Goal: Information Seeking & Learning: Learn about a topic

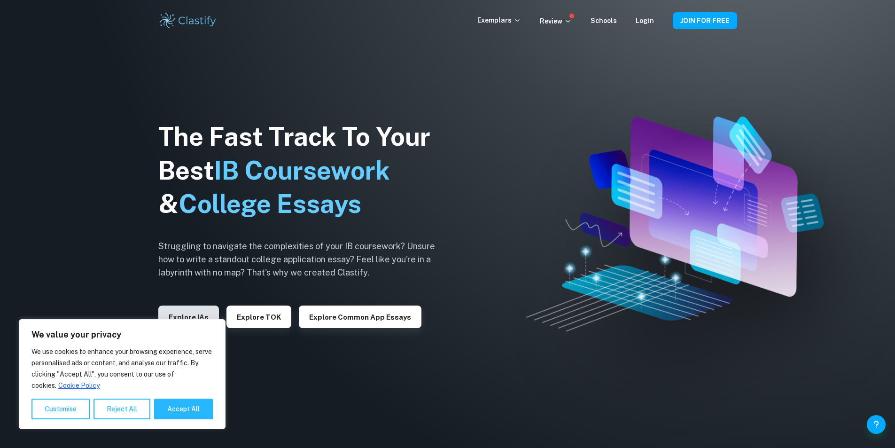
click at [196, 310] on button "Explore IAs" at bounding box center [188, 316] width 61 height 23
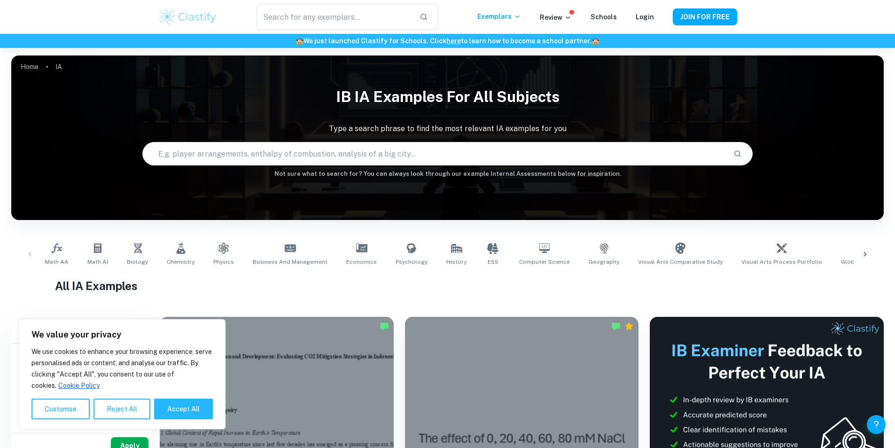
click at [439, 151] on input "text" at bounding box center [434, 153] width 583 height 26
type input "e"
type input "macroeconomics"
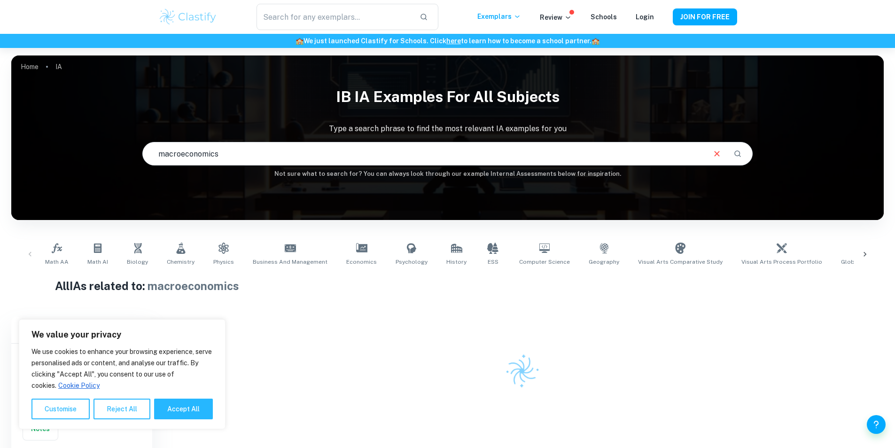
scroll to position [48, 0]
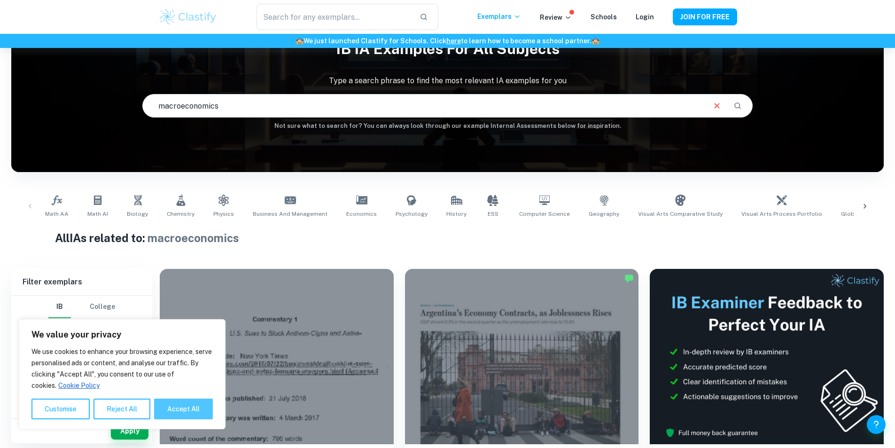
click at [182, 410] on button "Accept All" at bounding box center [183, 408] width 59 height 21
checkbox input "true"
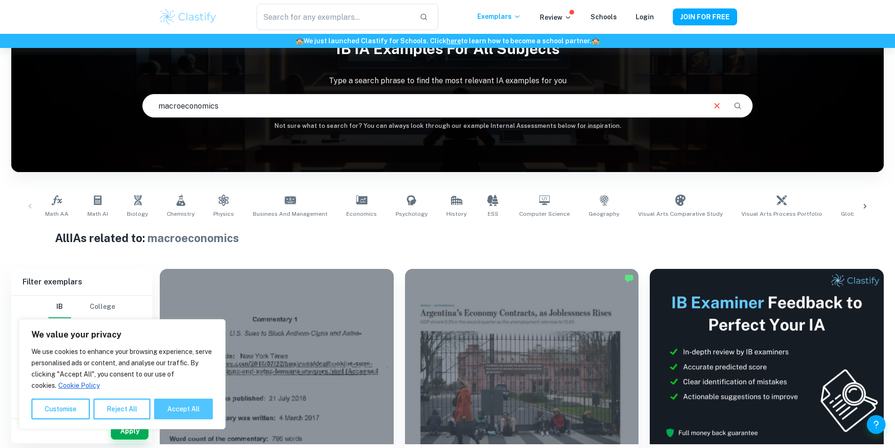
checkbox input "true"
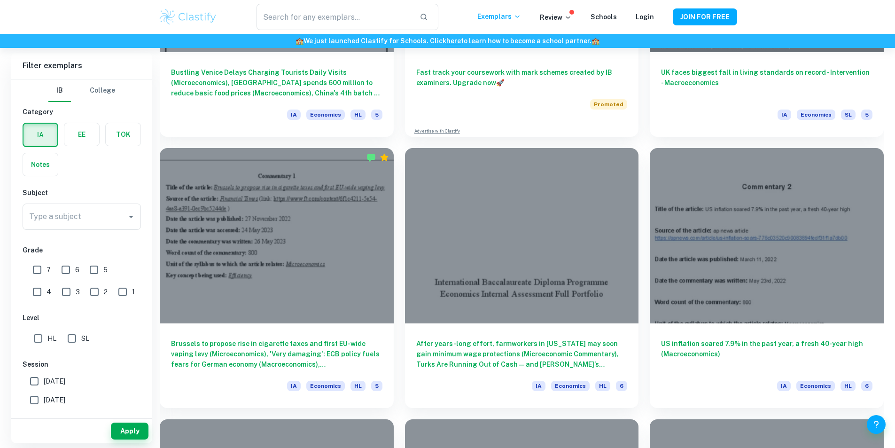
scroll to position [2396, 0]
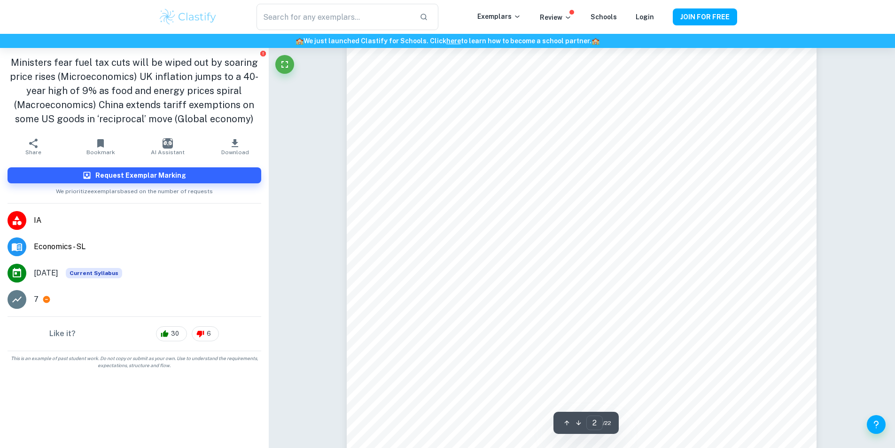
scroll to position [892, 0]
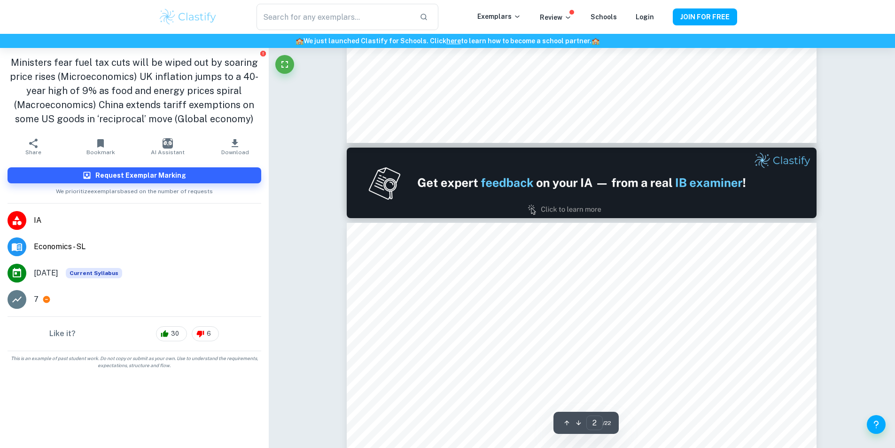
type input "1"
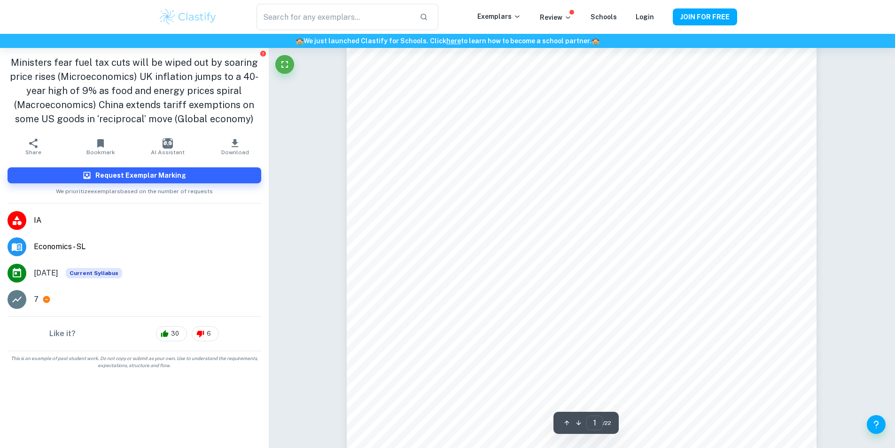
scroll to position [47, 0]
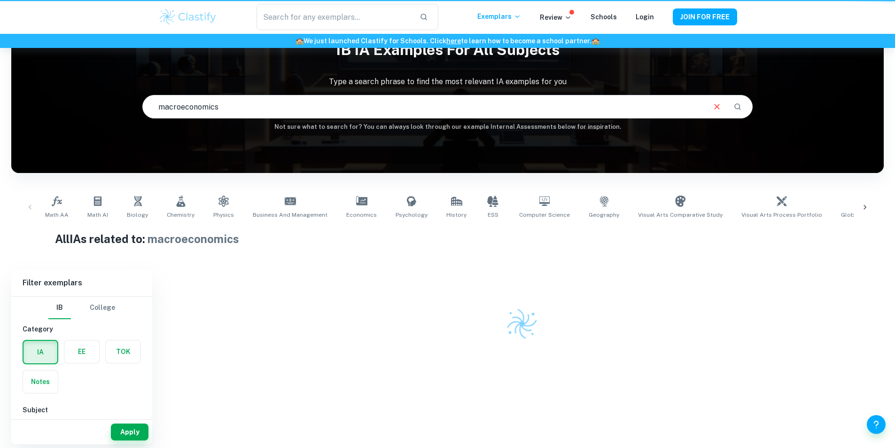
scroll to position [48, 0]
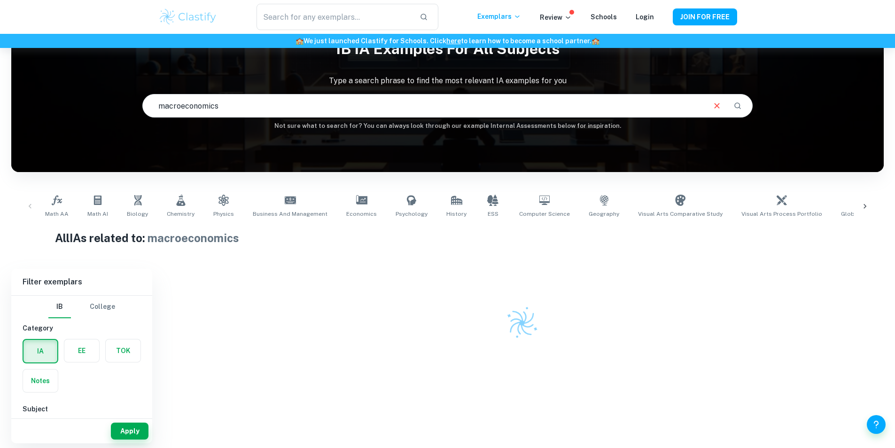
click at [318, 106] on input "macroeconomics" at bounding box center [424, 106] width 562 height 26
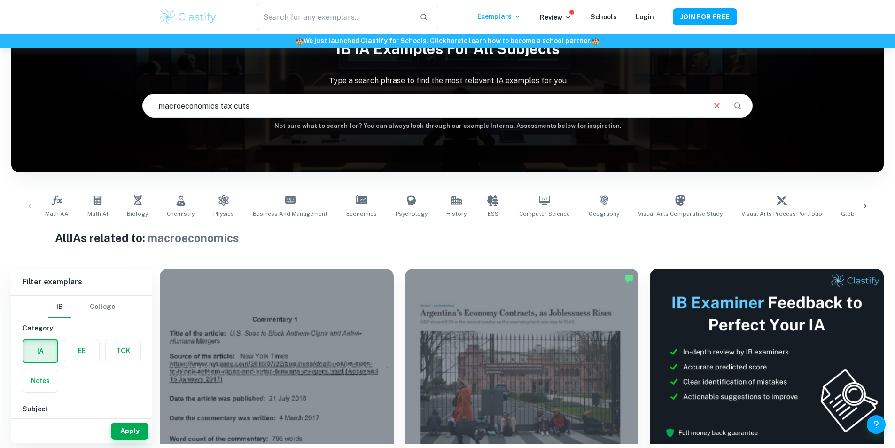
type input "macroeconomics tax cuts"
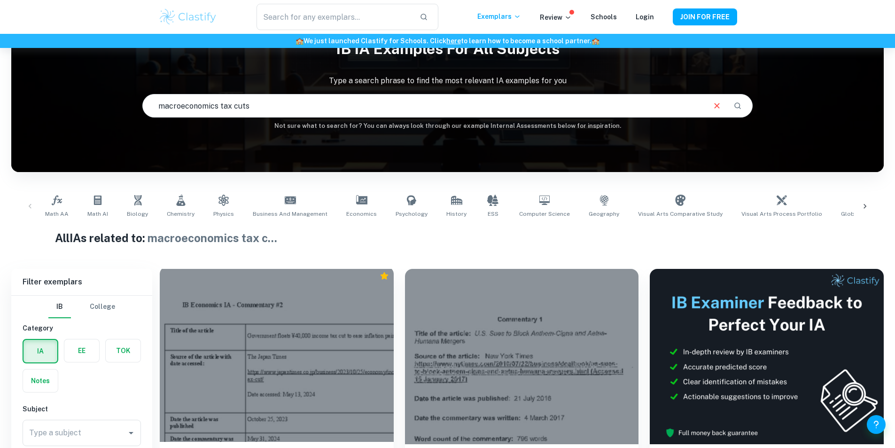
scroll to position [189, 0]
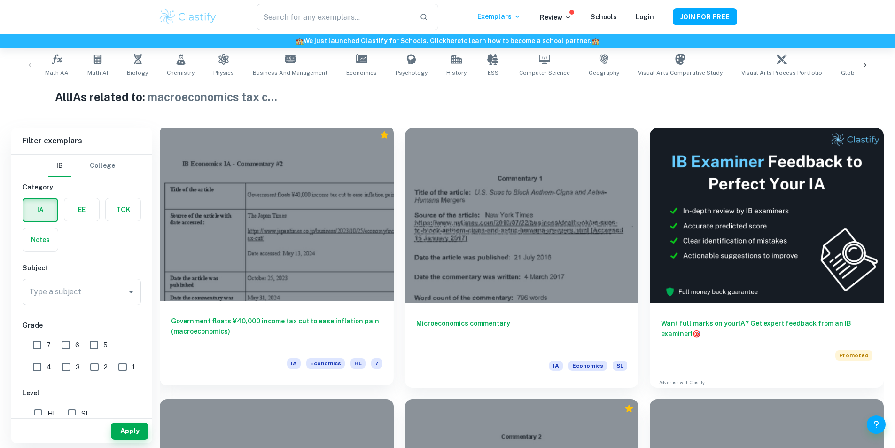
click at [241, 316] on h6 "Government floats ¥40,000 income tax cut to ease inflation pain (macroeconomics)" at bounding box center [276, 331] width 211 height 31
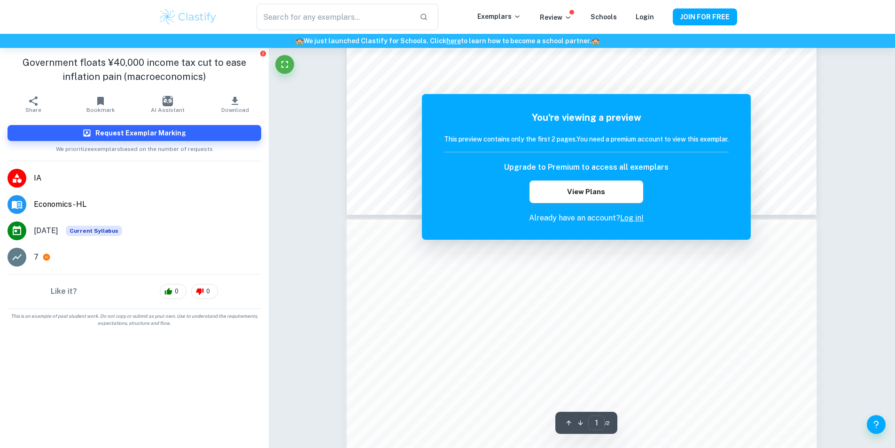
scroll to position [517, 0]
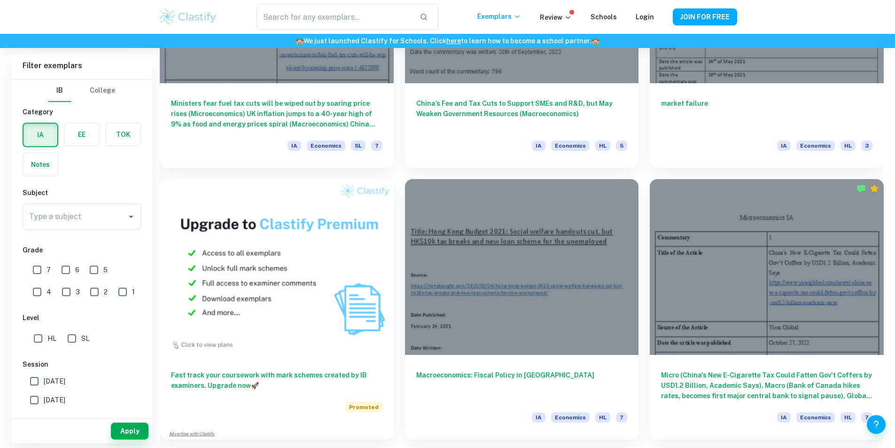
scroll to position [658, 0]
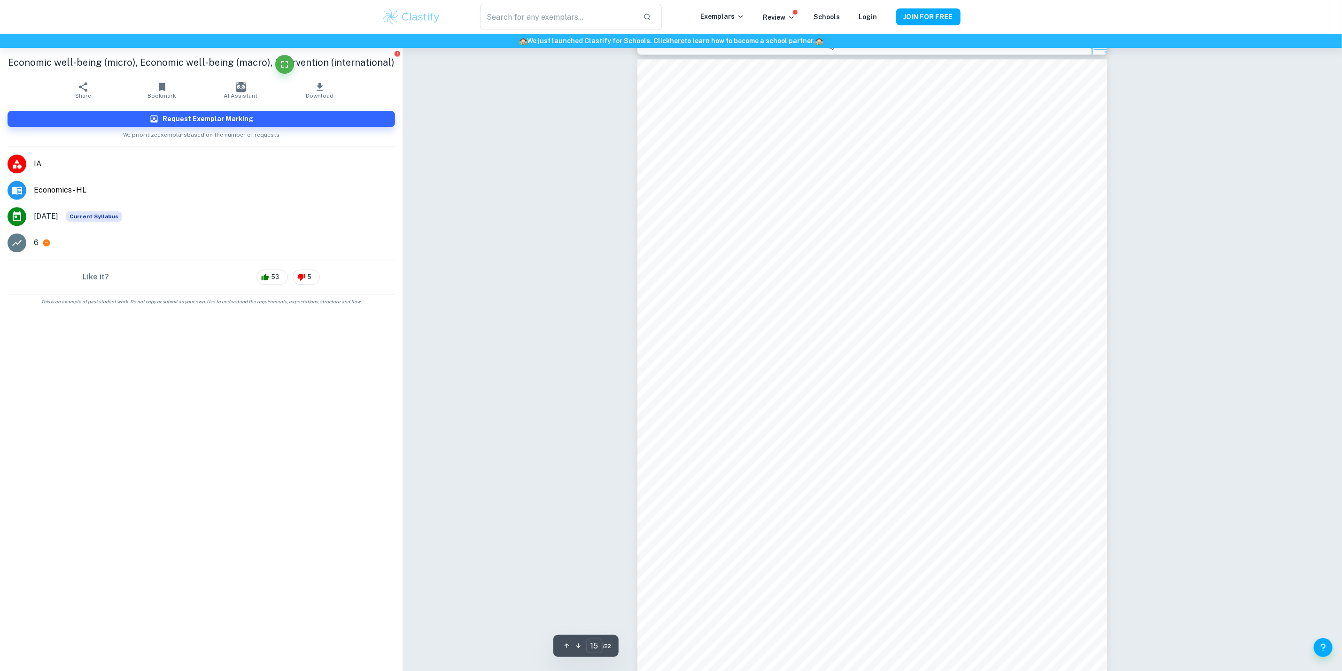
scroll to position [9310, 0]
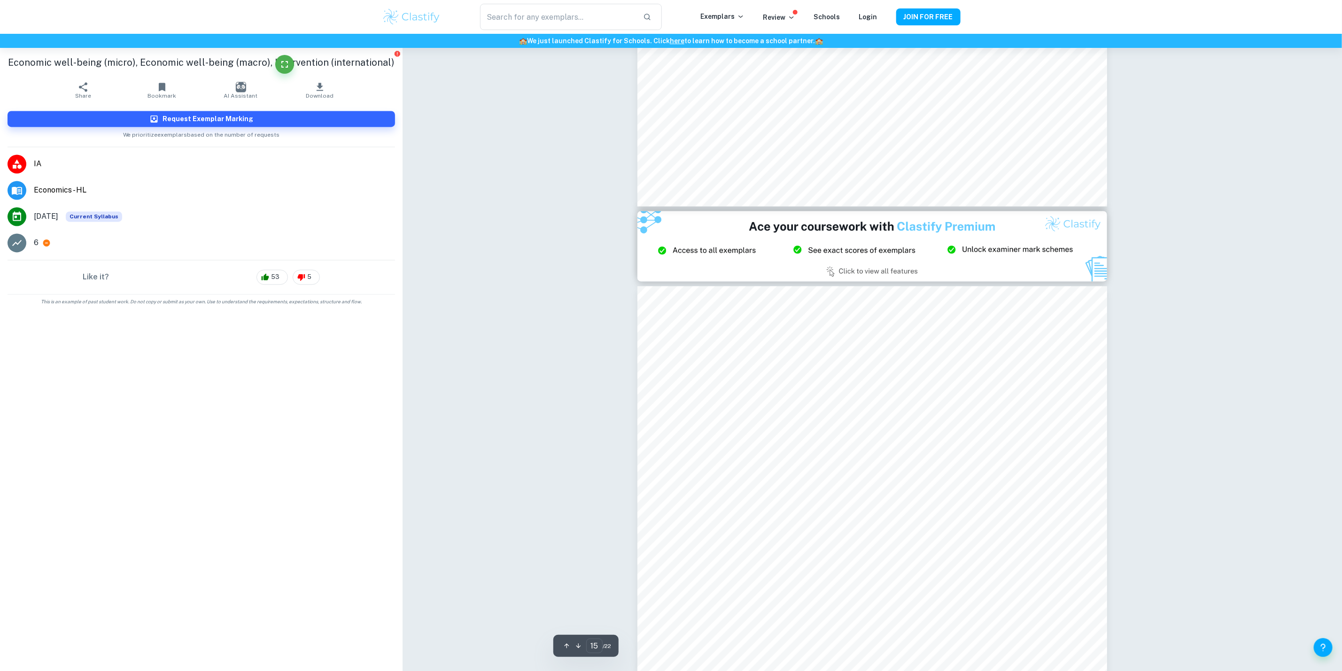
type input "14"
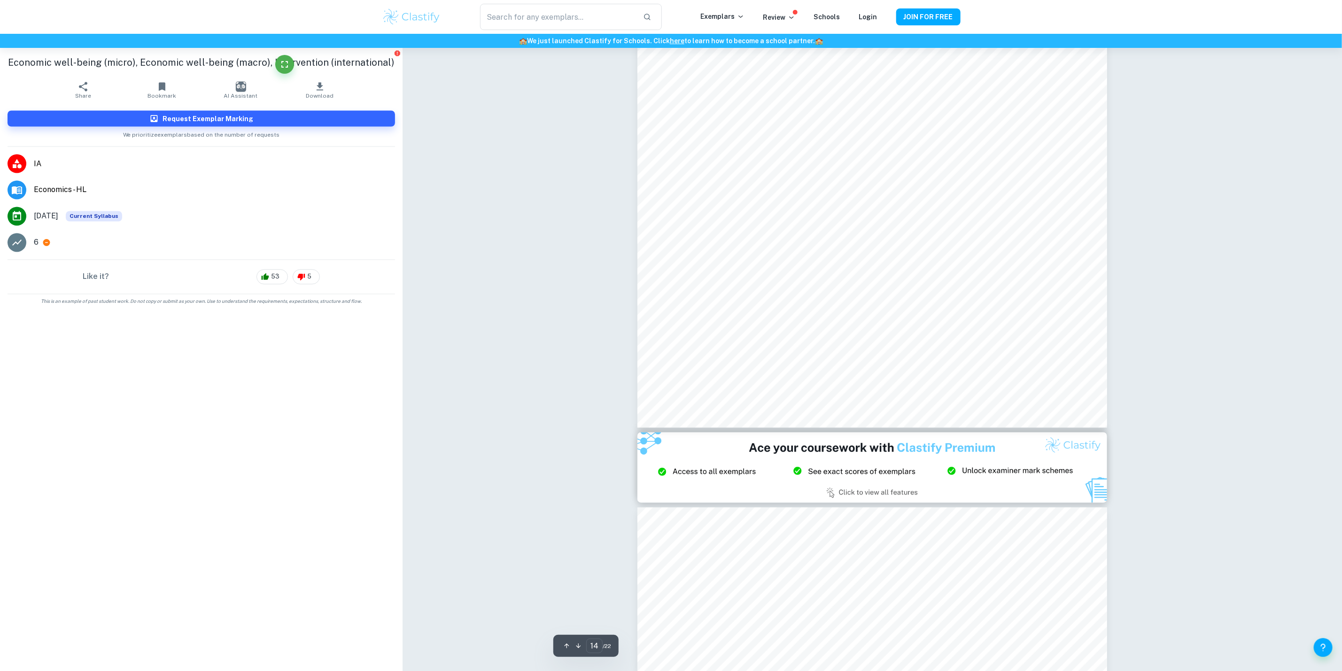
scroll to position [9028, 0]
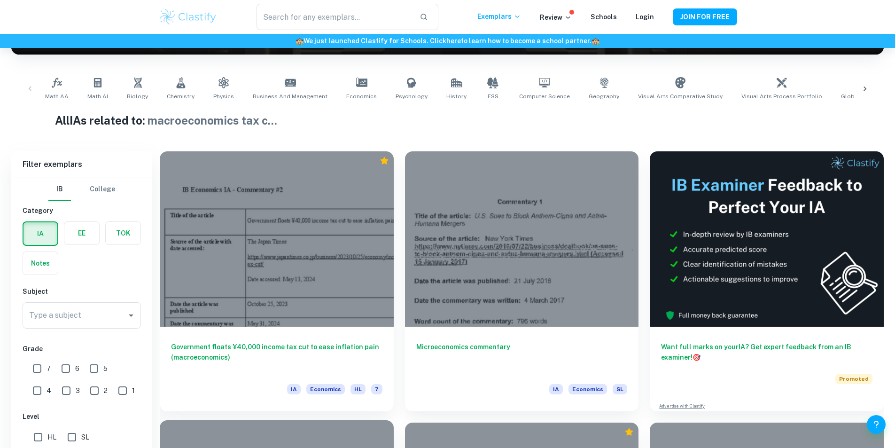
scroll to position [212, 0]
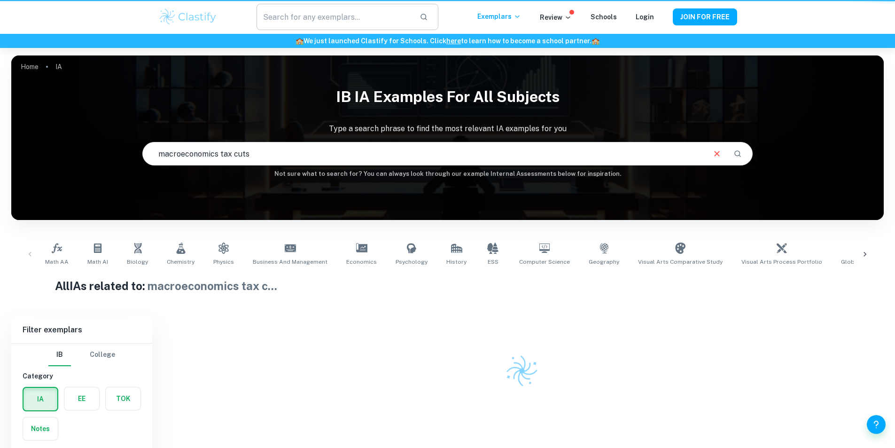
scroll to position [48, 0]
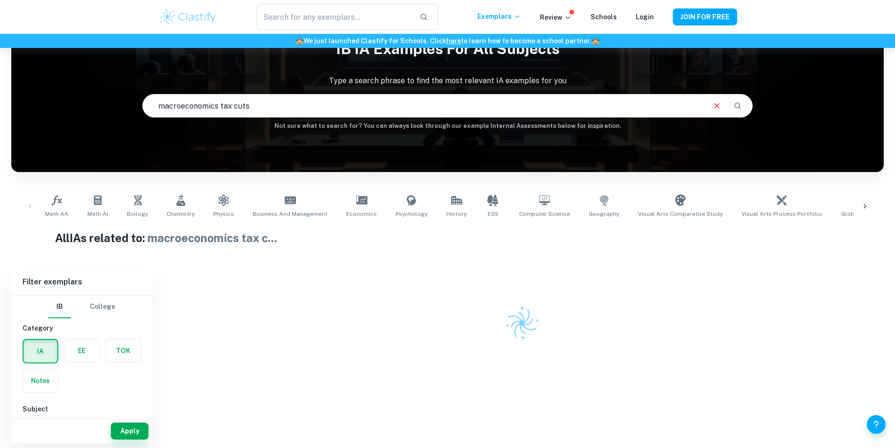
drag, startPoint x: 257, startPoint y: 105, endPoint x: 216, endPoint y: 110, distance: 41.7
click at [216, 110] on input "macroeconomics tax cuts" at bounding box center [424, 106] width 562 height 26
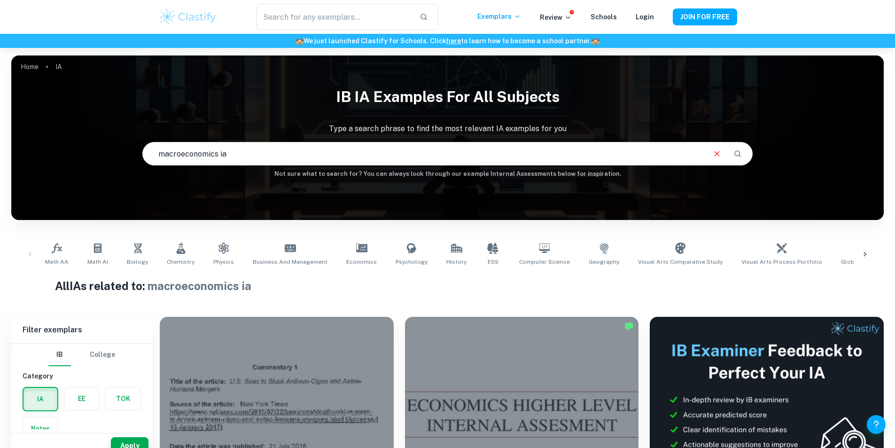
drag, startPoint x: 270, startPoint y: 145, endPoint x: 124, endPoint y: 161, distance: 146.5
click at [124, 161] on div "IB IA examples for all subjects Type a search phrase to find the most relevant …" at bounding box center [447, 130] width 872 height 97
type input "economics macroecnomics ia"
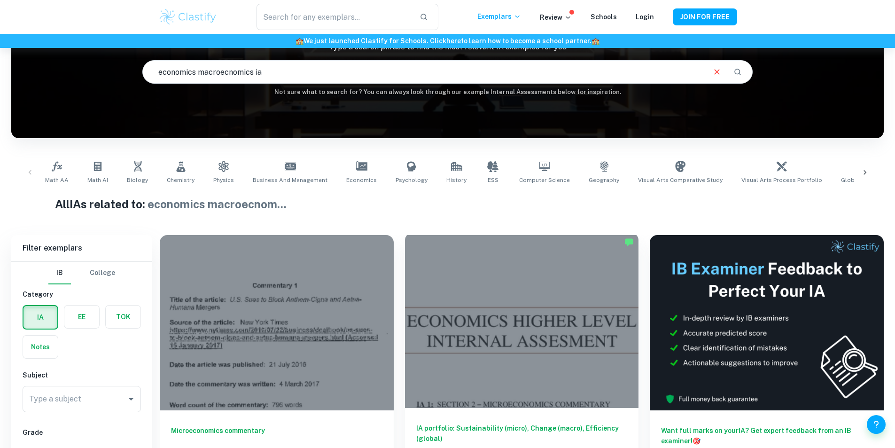
scroll to position [189, 0]
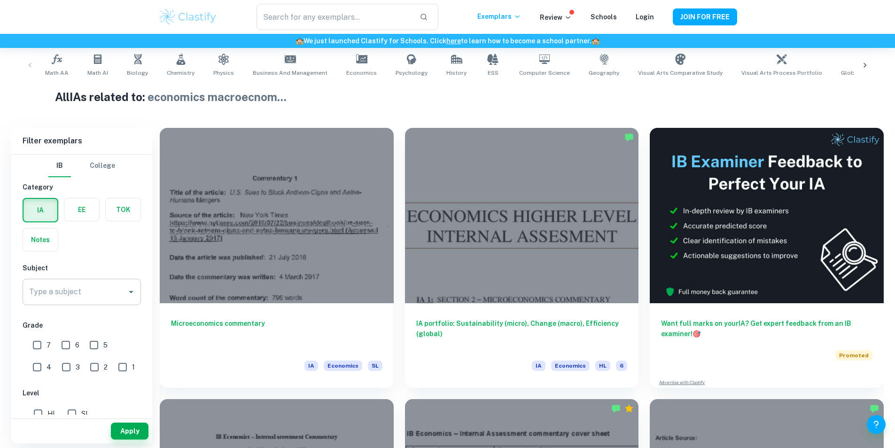
click at [86, 293] on input "Type a subject" at bounding box center [75, 292] width 96 height 18
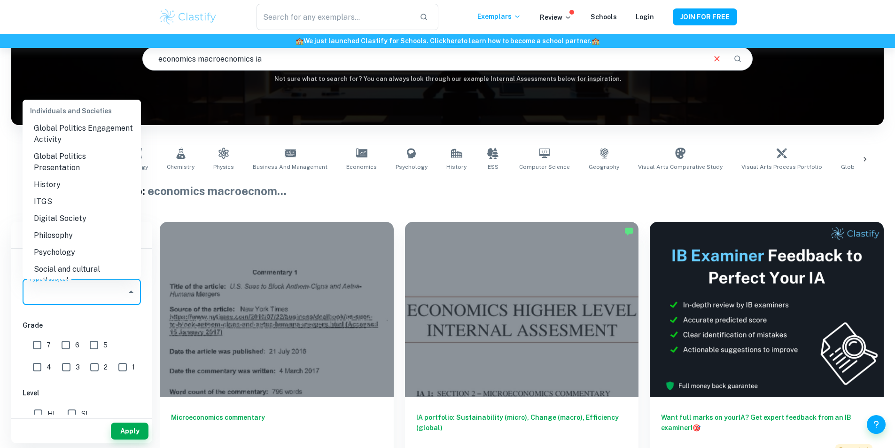
scroll to position [890, 0]
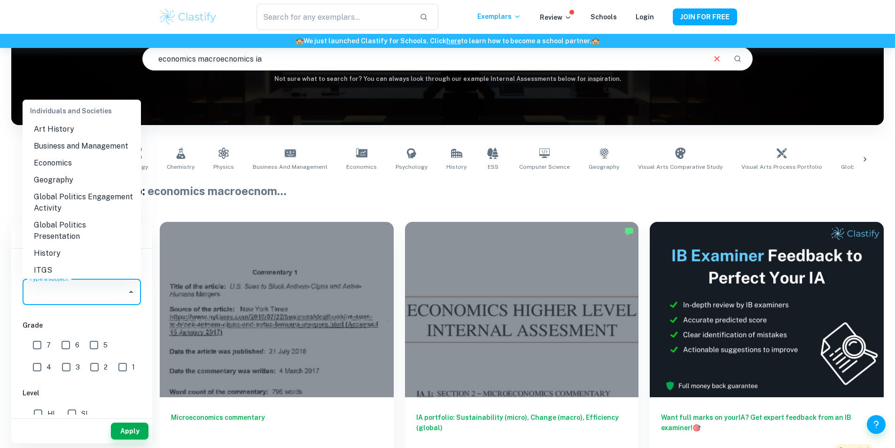
click at [78, 162] on li "Economics" at bounding box center [82, 163] width 118 height 17
type input "Economics"
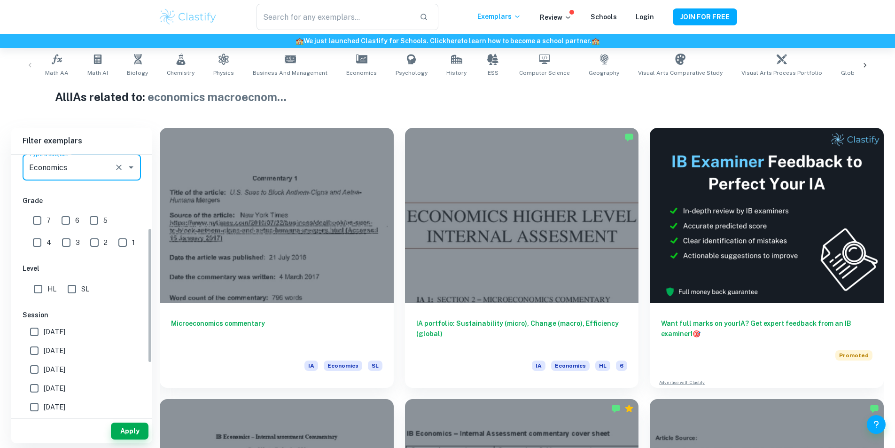
scroll to position [141, 0]
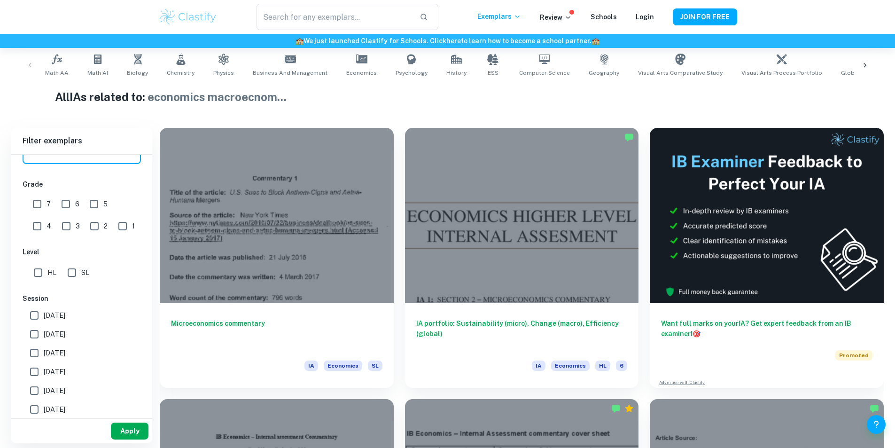
click at [123, 425] on button "Apply" at bounding box center [130, 430] width 38 height 17
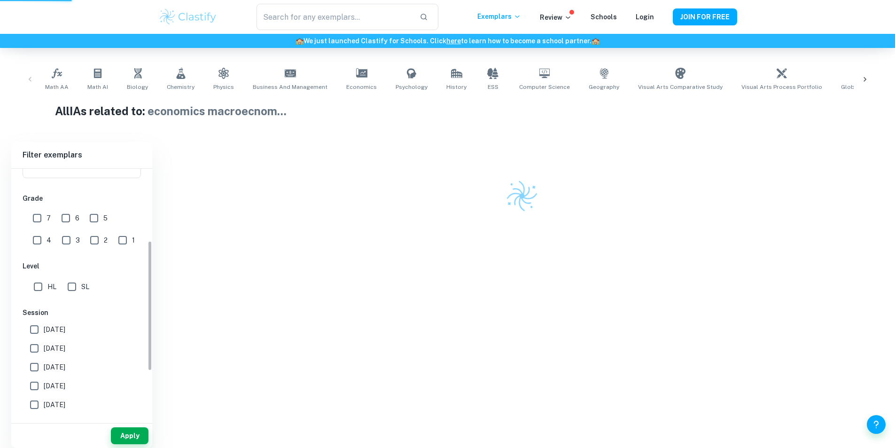
scroll to position [170, 0]
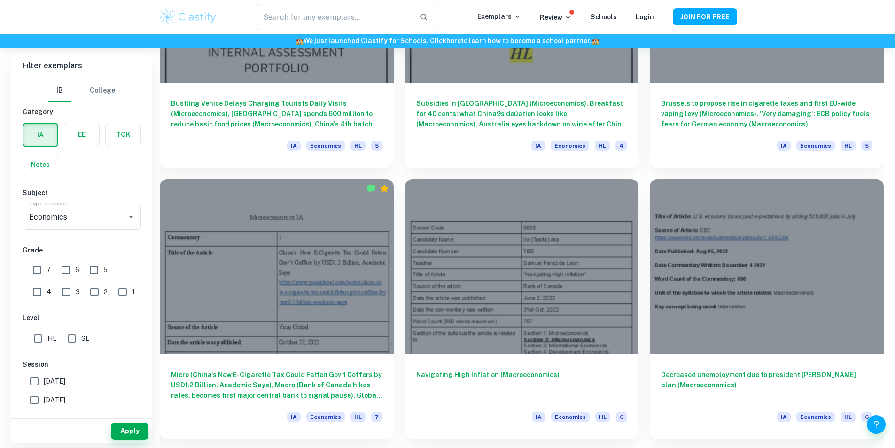
scroll to position [1316, 0]
